Goal: Information Seeking & Learning: Learn about a topic

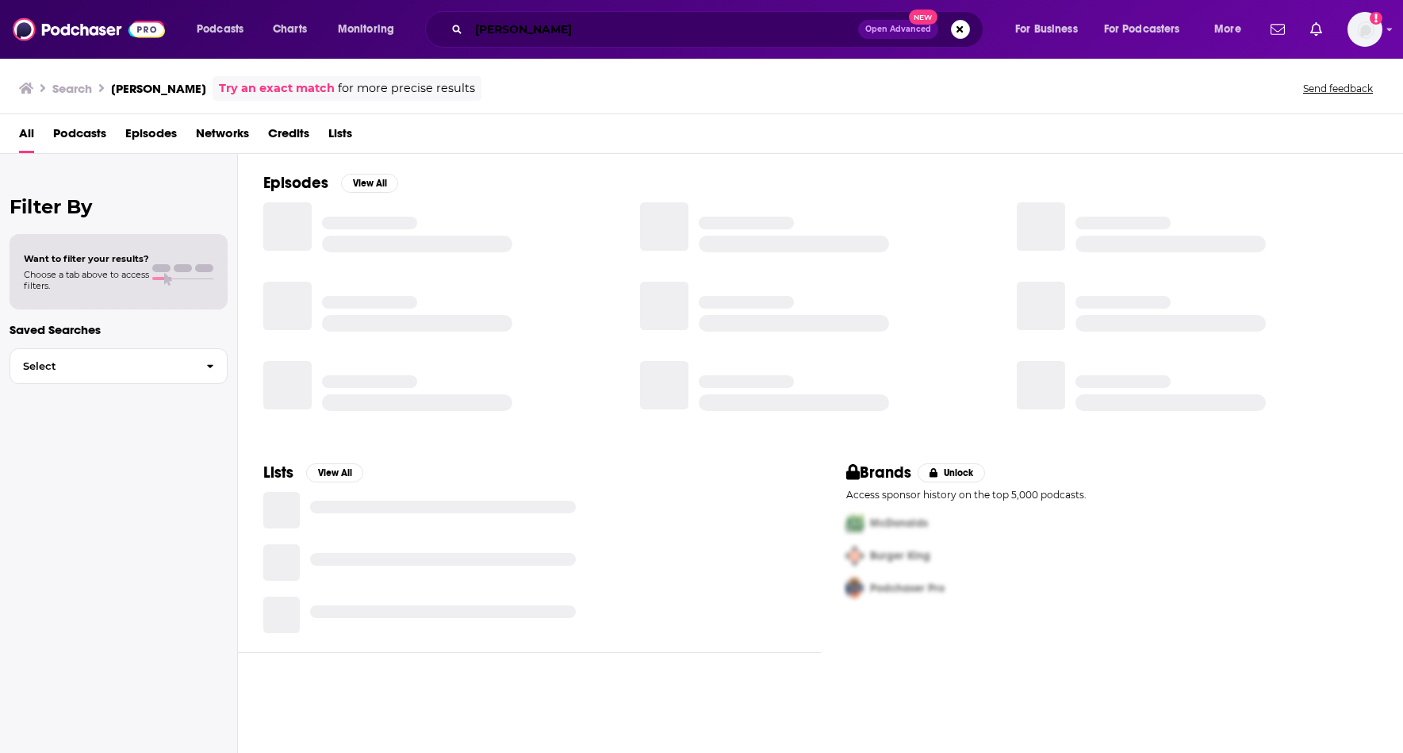
click at [517, 31] on input "[PERSON_NAME]" at bounding box center [664, 29] width 390 height 25
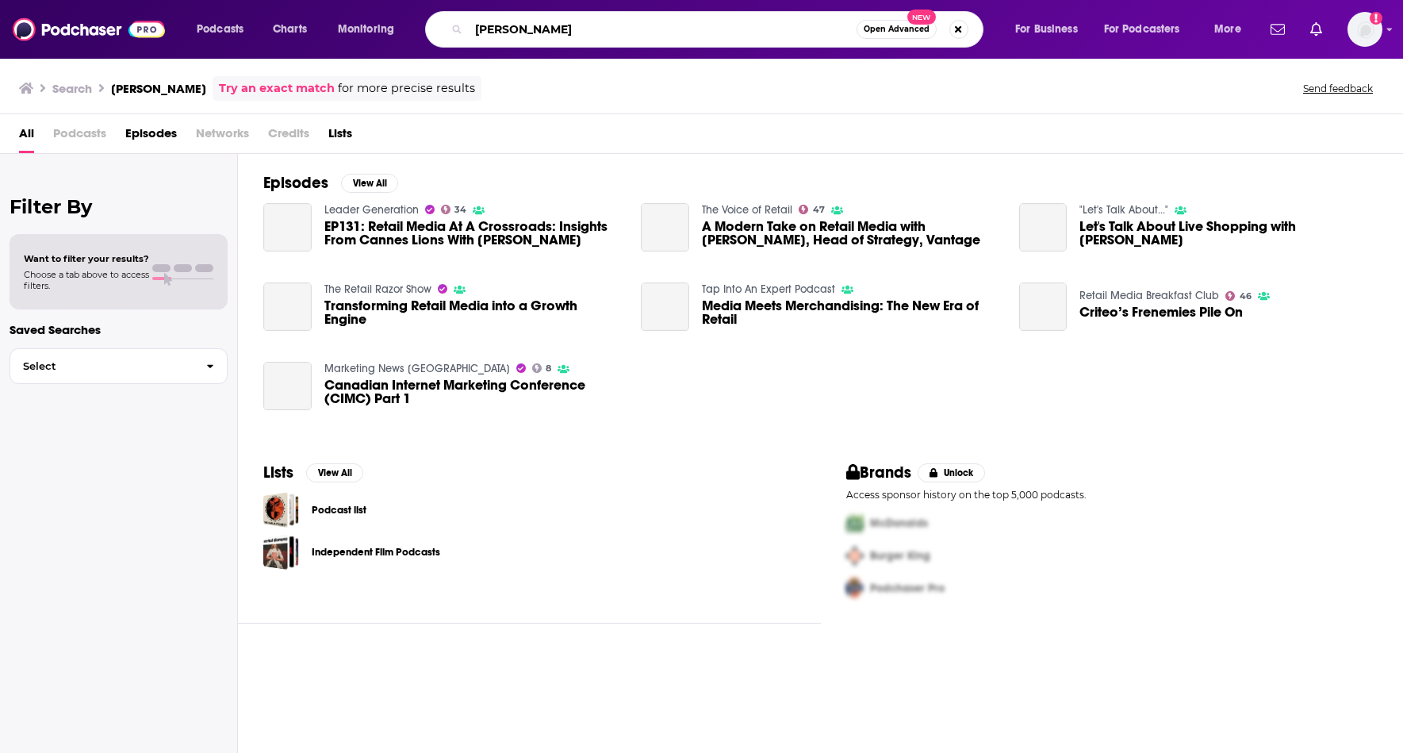
click at [517, 31] on input "[PERSON_NAME]" at bounding box center [663, 29] width 388 height 25
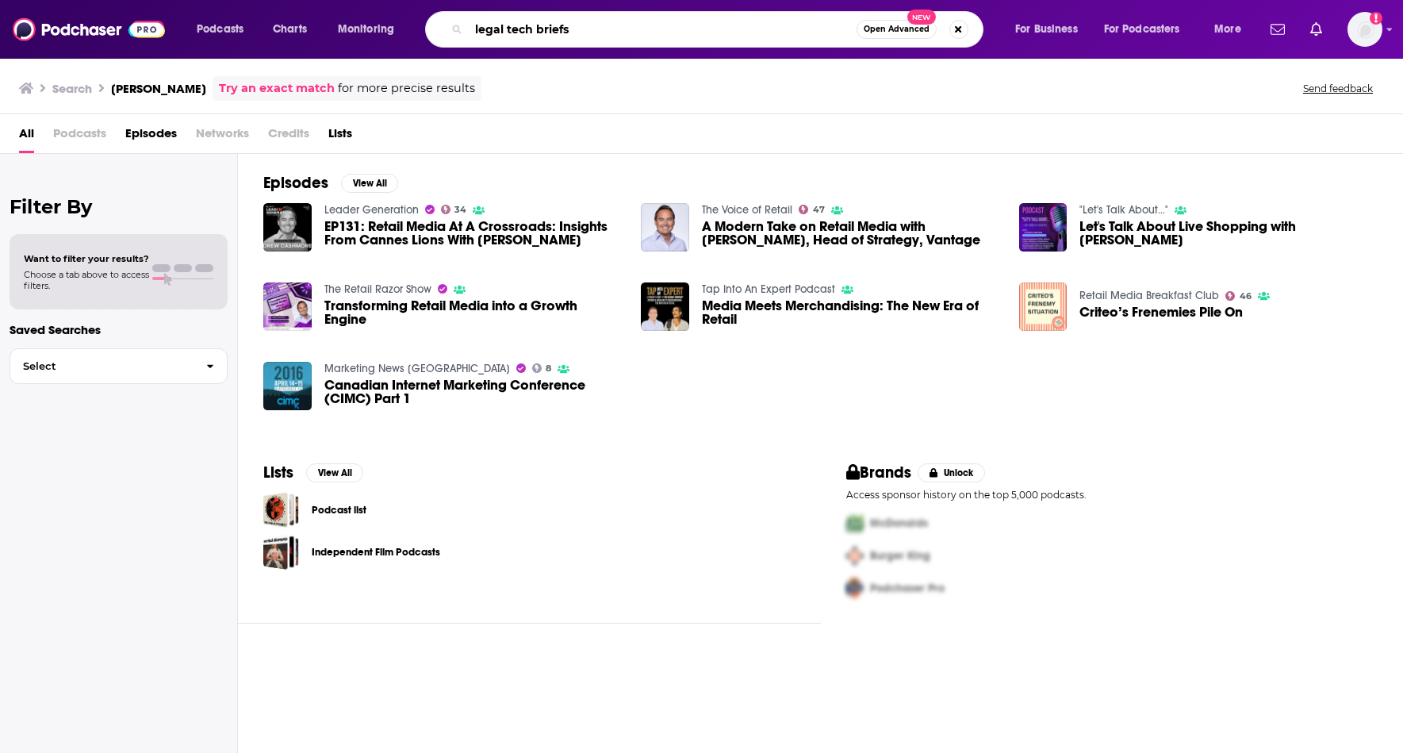
type input "legal tech briefs"
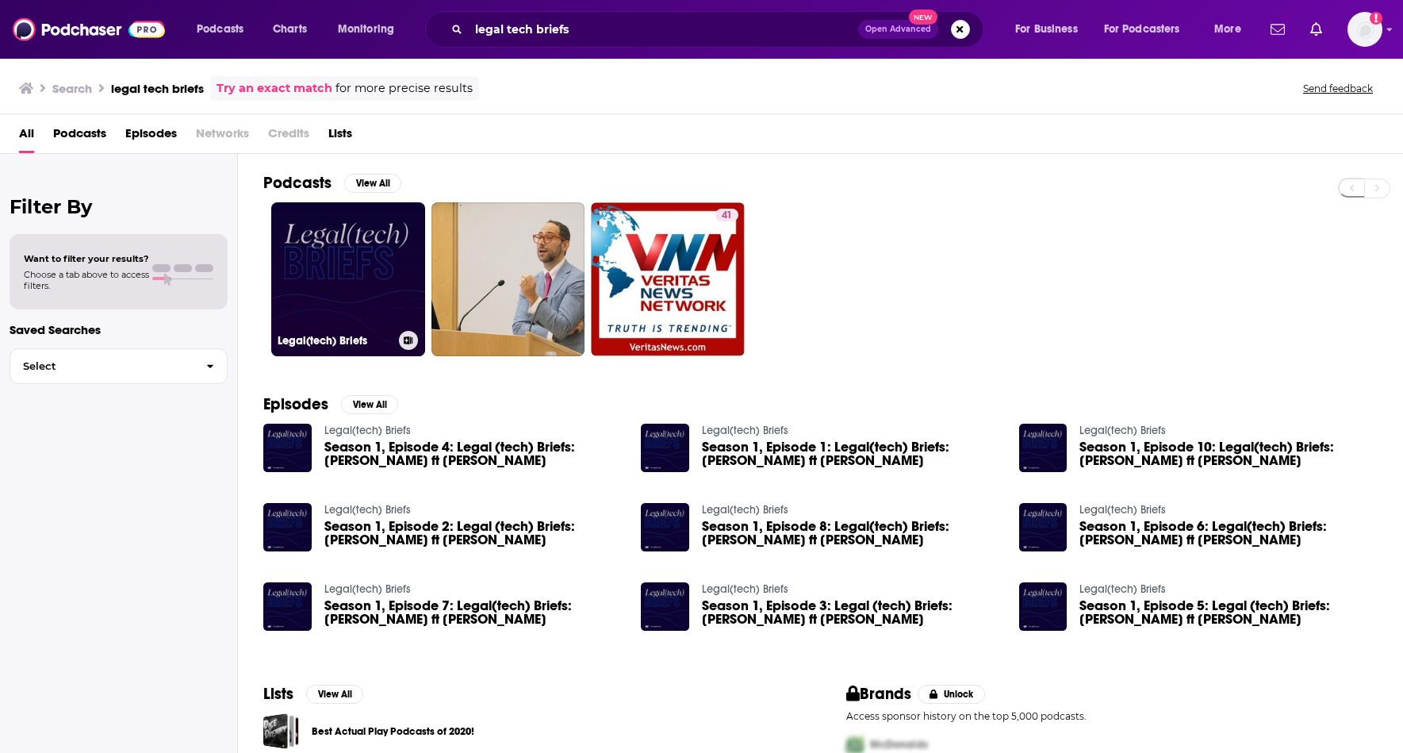
click at [378, 284] on link "Legal(tech) Briefs" at bounding box center [348, 279] width 154 height 154
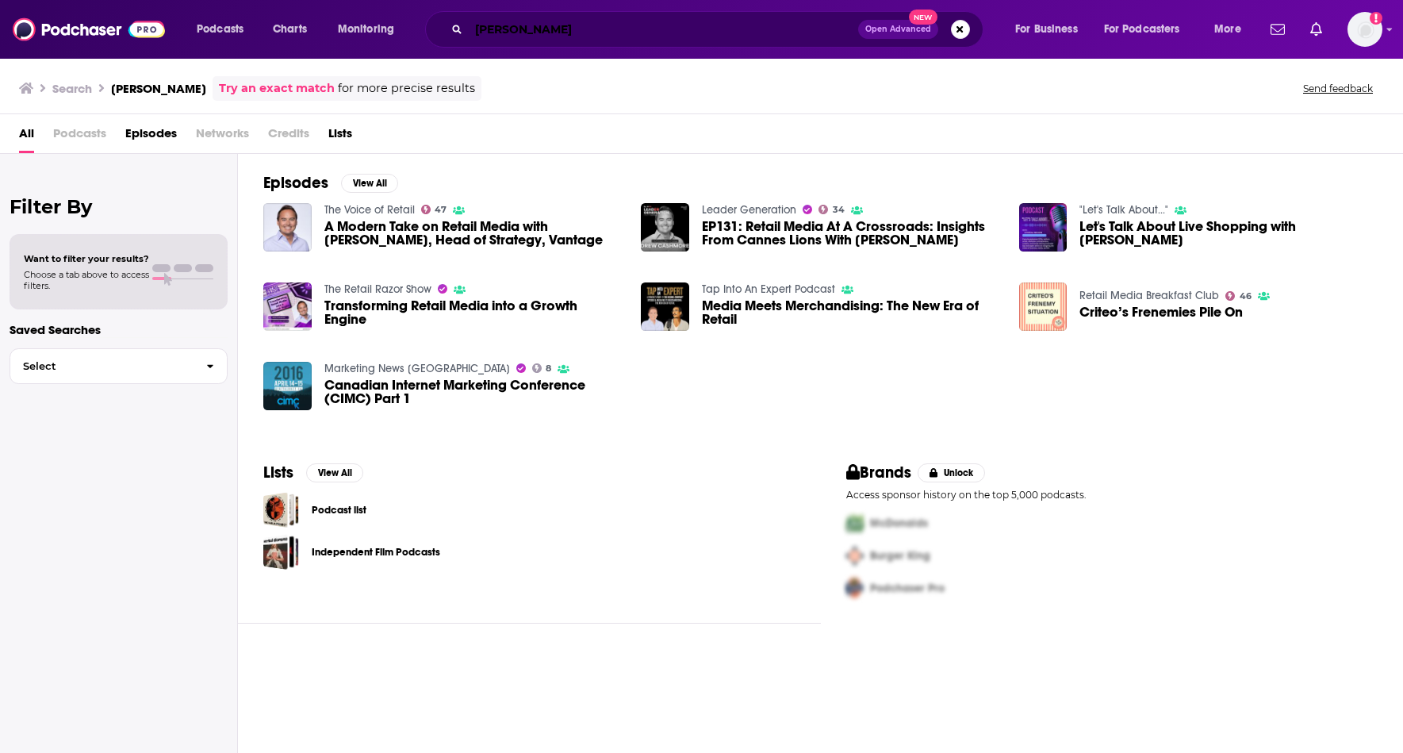
click at [516, 35] on input "[PERSON_NAME]" at bounding box center [664, 29] width 390 height 25
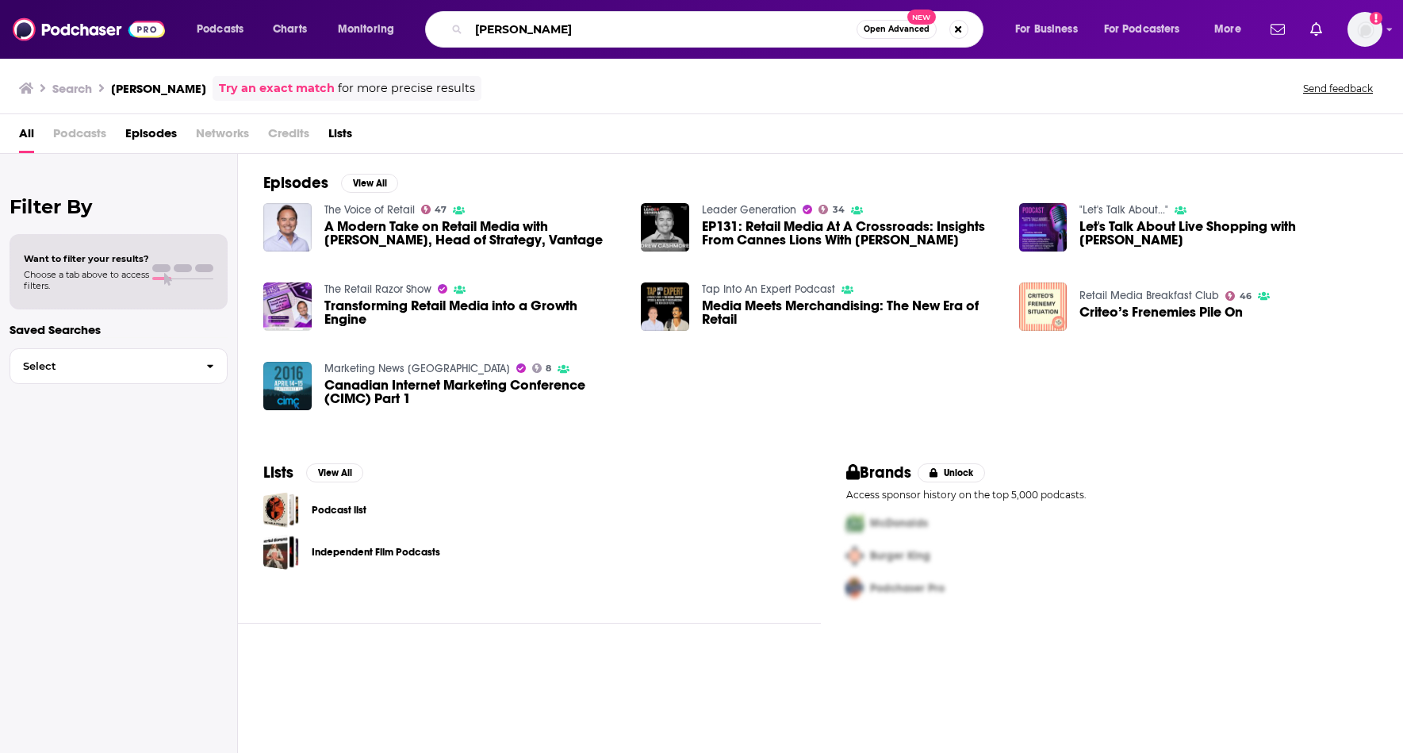
click at [516, 35] on input "[PERSON_NAME]" at bounding box center [663, 29] width 388 height 25
type input "legaltech briefs"
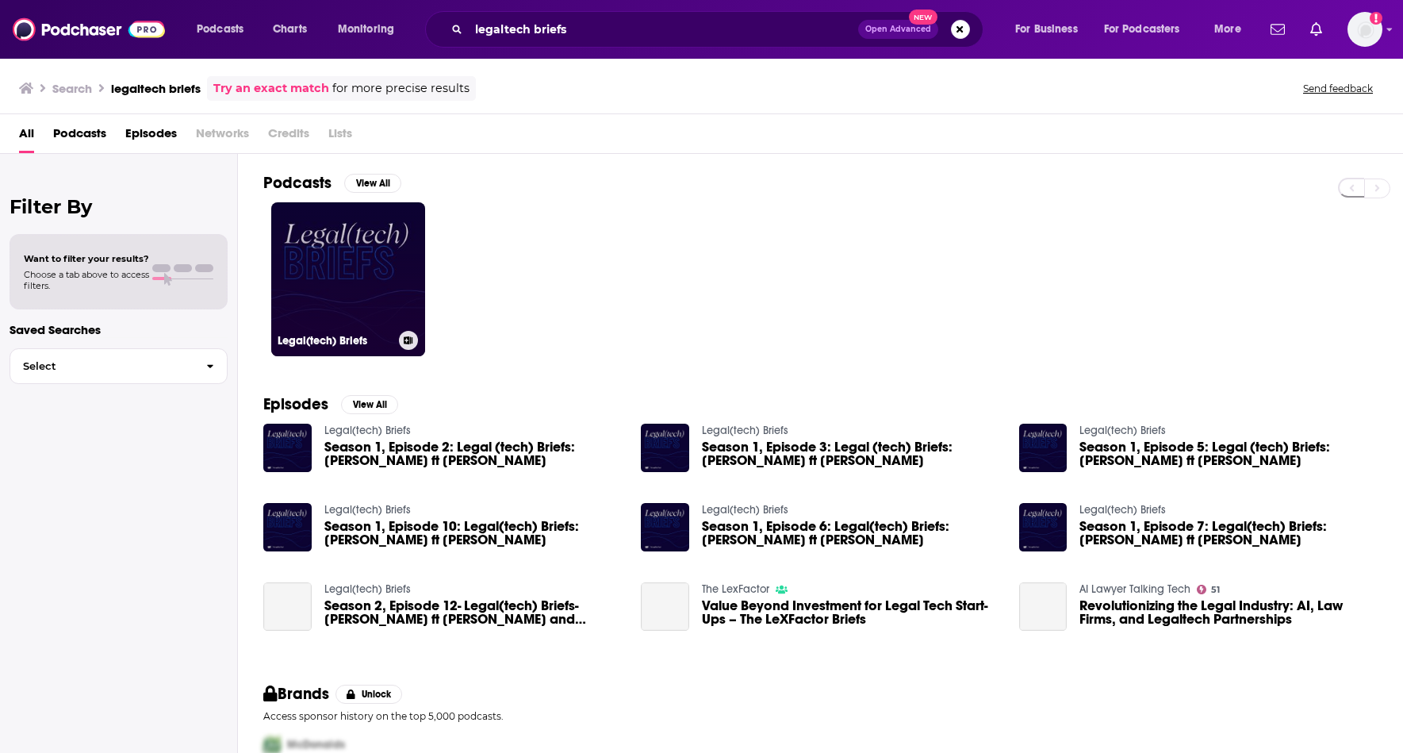
click at [324, 288] on link "Legal(tech) Briefs" at bounding box center [348, 279] width 154 height 154
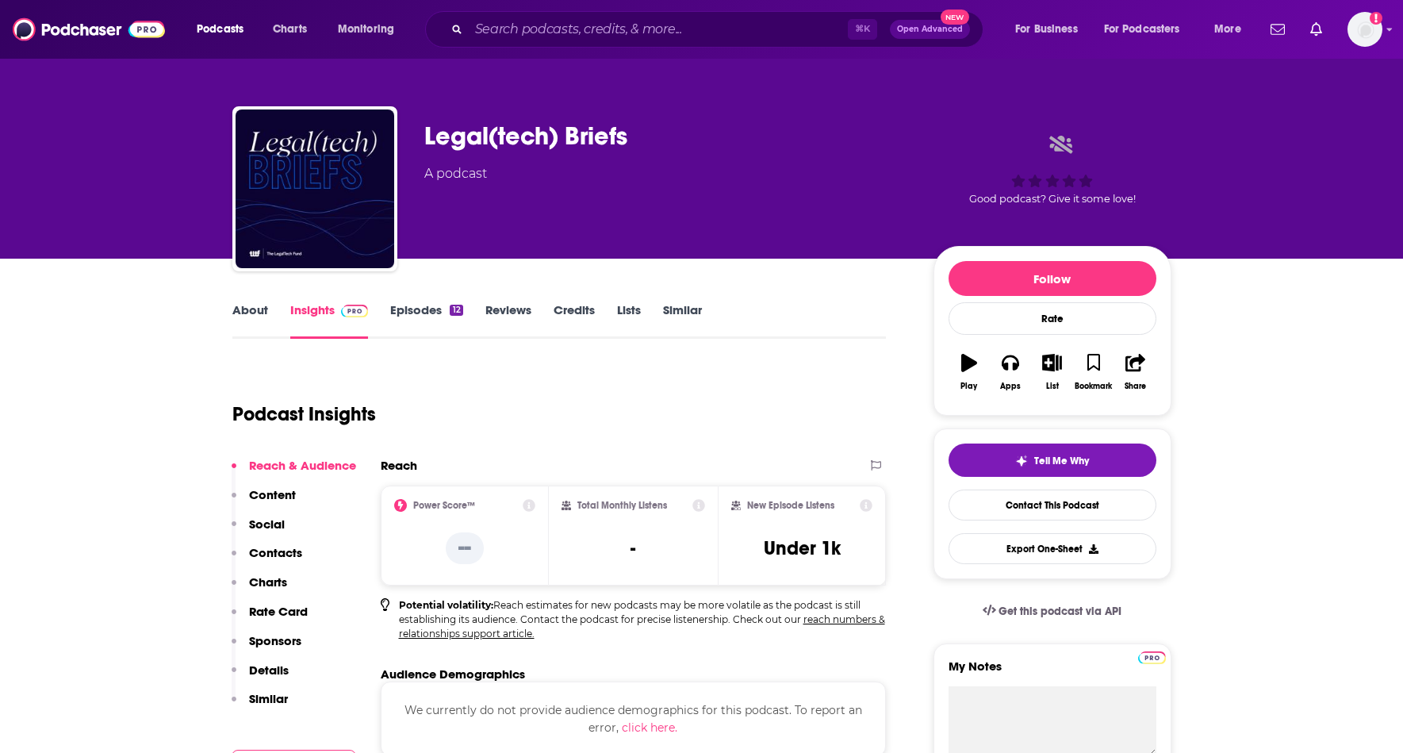
click at [251, 301] on div "About Insights Episodes 12 Reviews Credits Lists Similar" at bounding box center [559, 319] width 655 height 39
click at [252, 309] on link "About" at bounding box center [250, 320] width 36 height 36
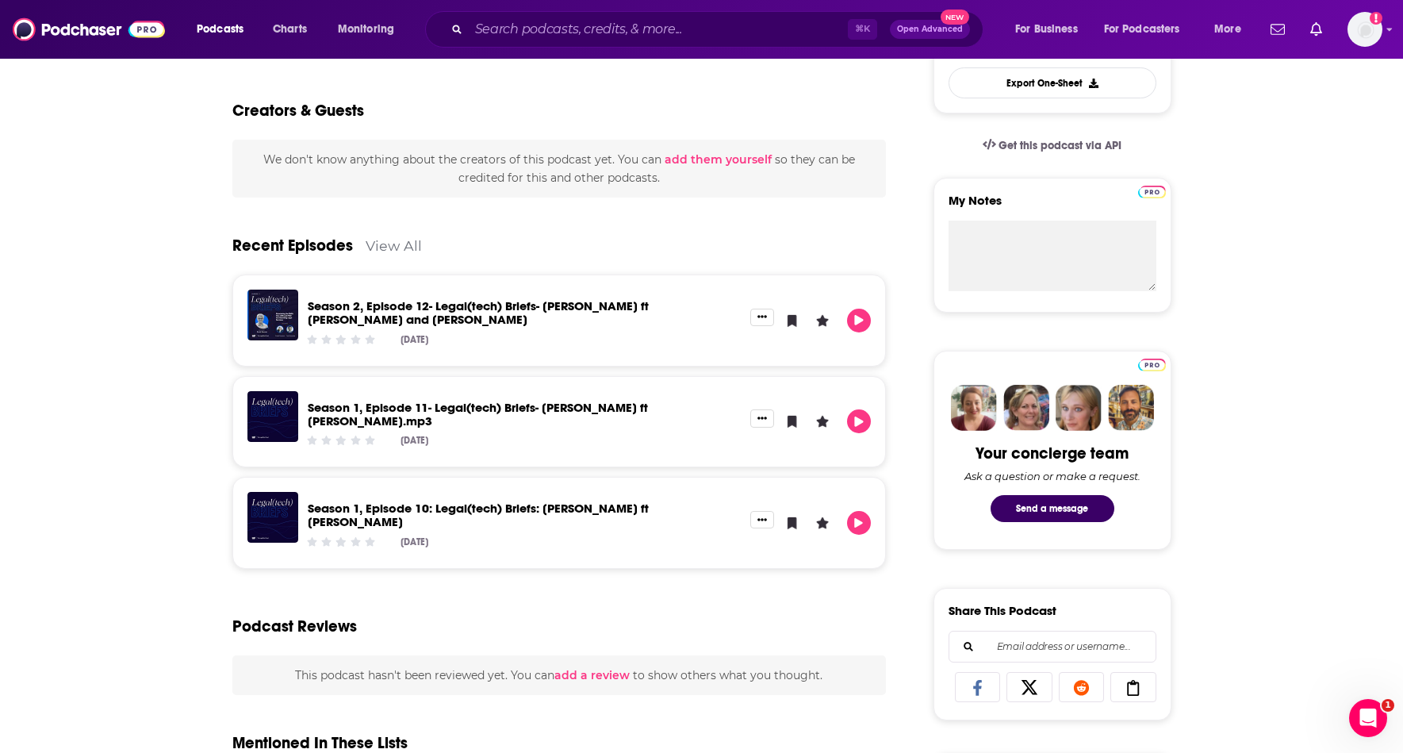
click at [585, 309] on link "Season 2, Episode 12- Legal(tech) Briefs- [PERSON_NAME] ft [PERSON_NAME] and [P…" at bounding box center [478, 312] width 341 height 29
